Goal: Use online tool/utility

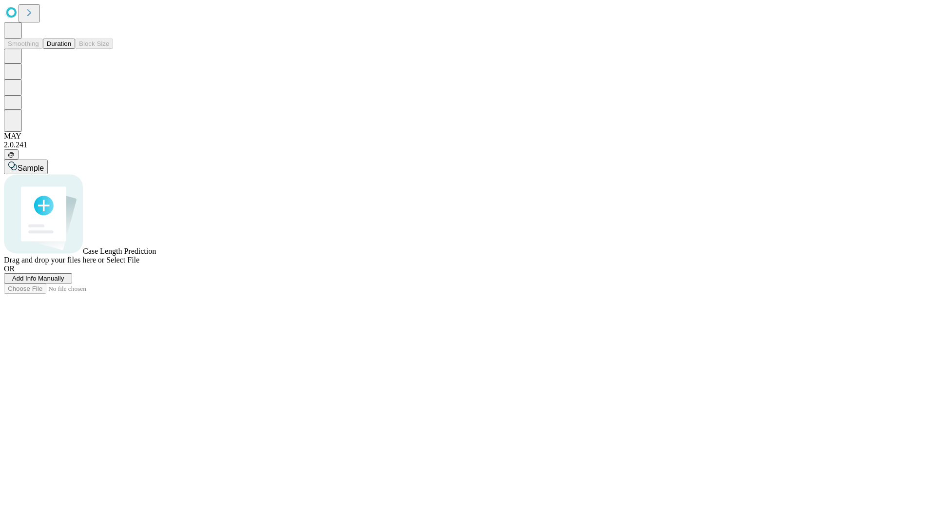
click at [71, 49] on button "Duration" at bounding box center [59, 44] width 32 height 10
click at [44, 164] on span "Sample" at bounding box center [31, 168] width 26 height 8
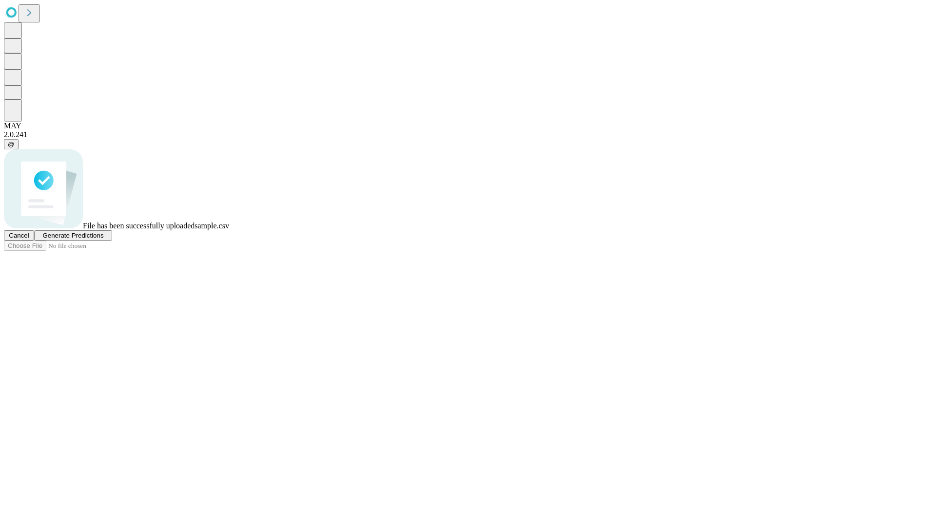
click at [103, 239] on span "Generate Predictions" at bounding box center [72, 235] width 61 height 7
